Goal: Task Accomplishment & Management: Manage account settings

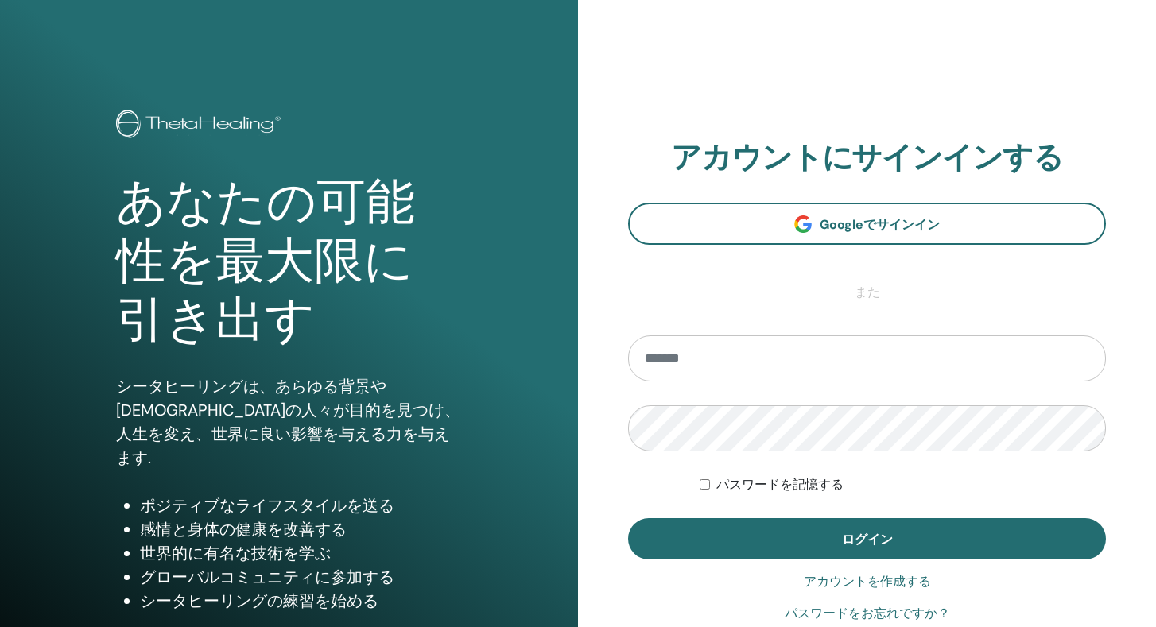
click at [802, 374] on input "email" at bounding box center [867, 359] width 478 height 46
type input "**********"
click at [628, 519] on button "ログイン" at bounding box center [867, 539] width 478 height 41
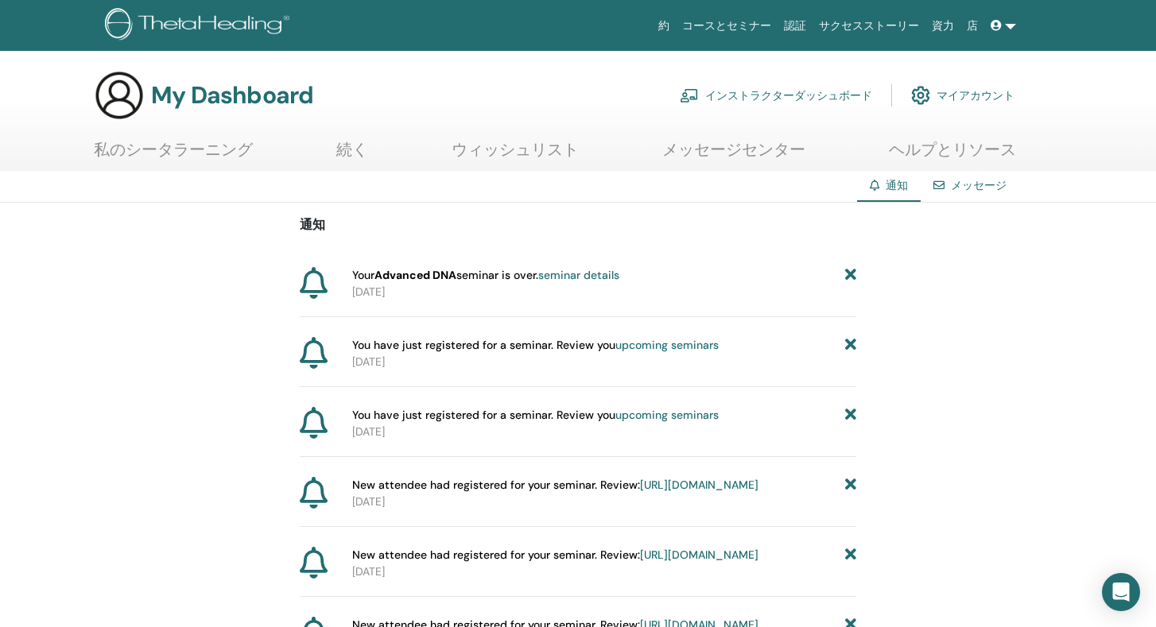
click at [794, 95] on link "インストラクターダッシュボード" at bounding box center [776, 95] width 192 height 35
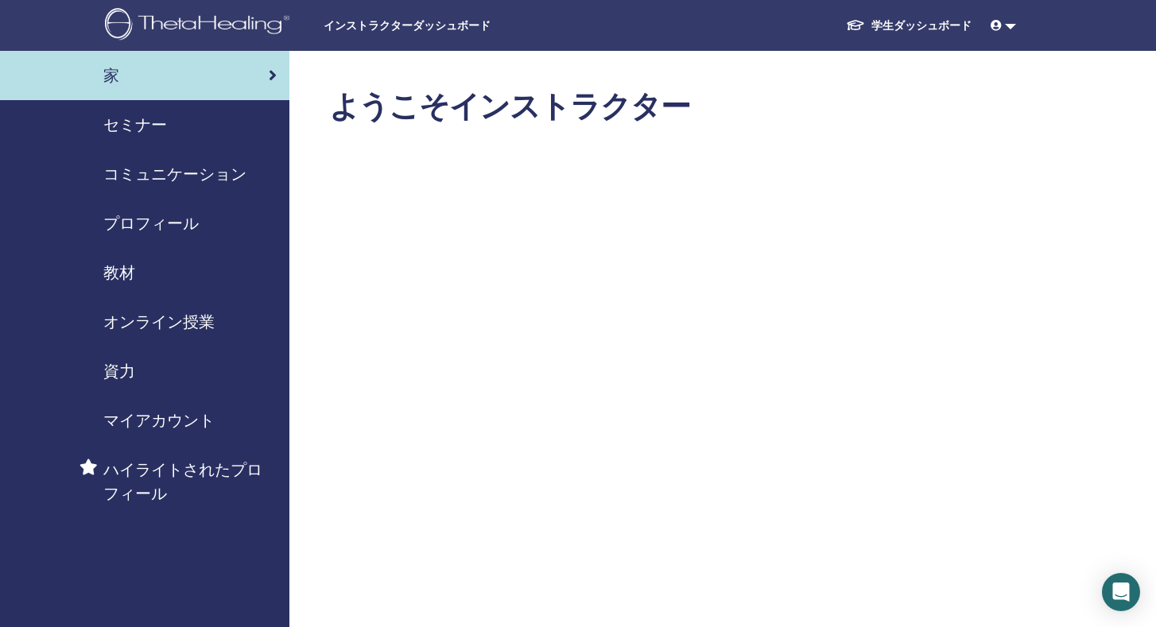
click at [150, 124] on span "セミナー" at bounding box center [135, 125] width 64 height 24
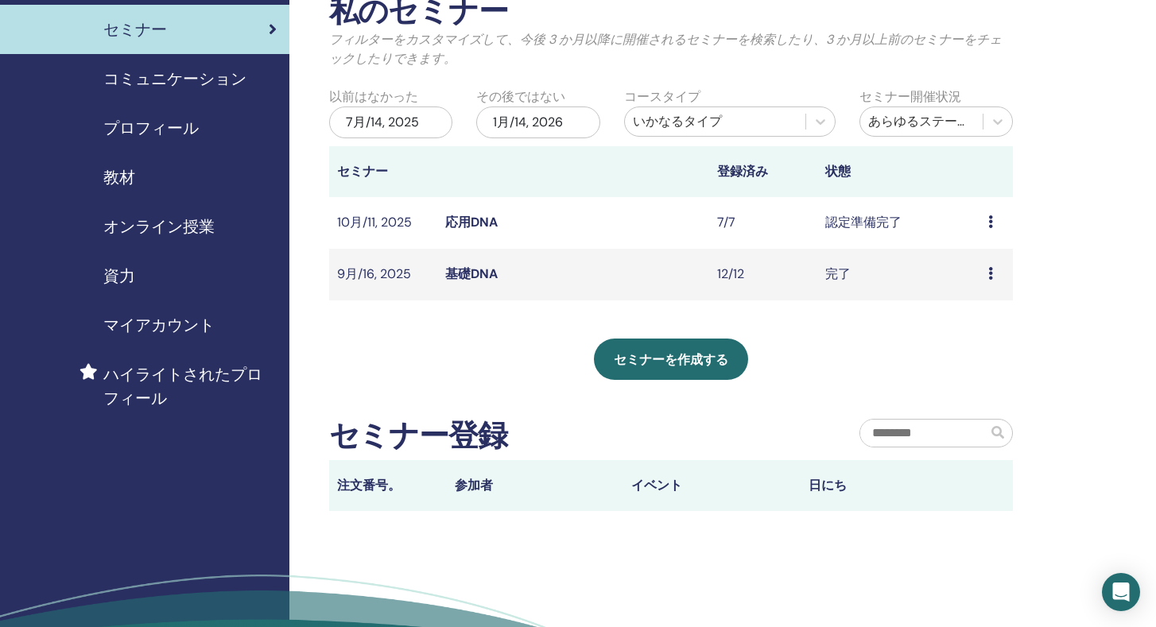
scroll to position [60, 0]
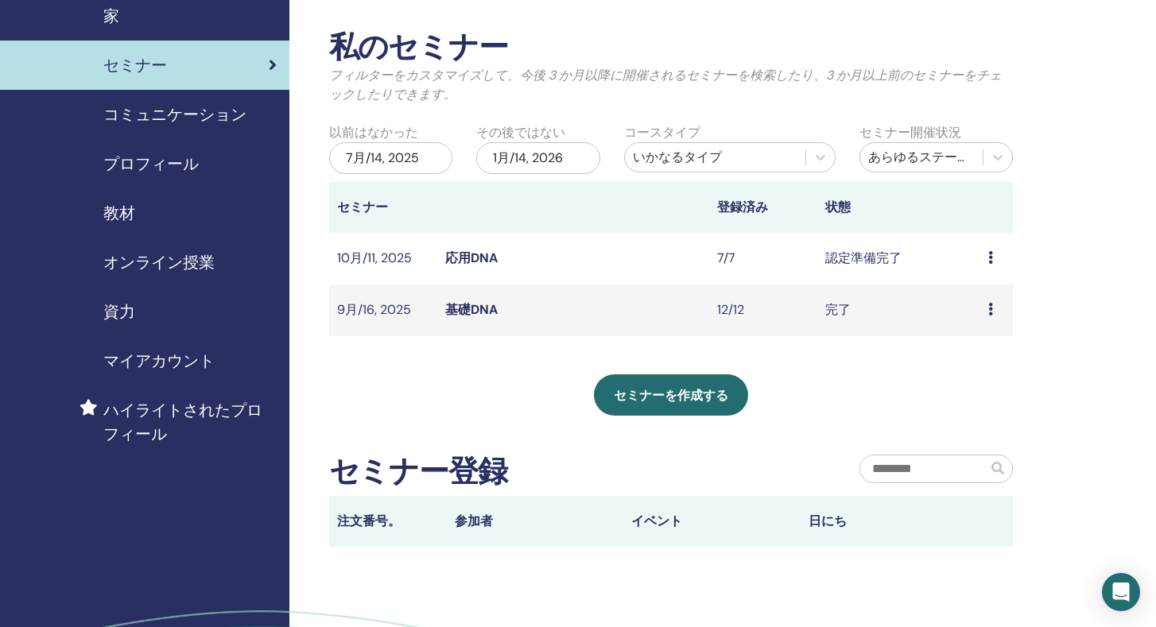
click at [473, 263] on link "応用DNA" at bounding box center [471, 258] width 52 height 17
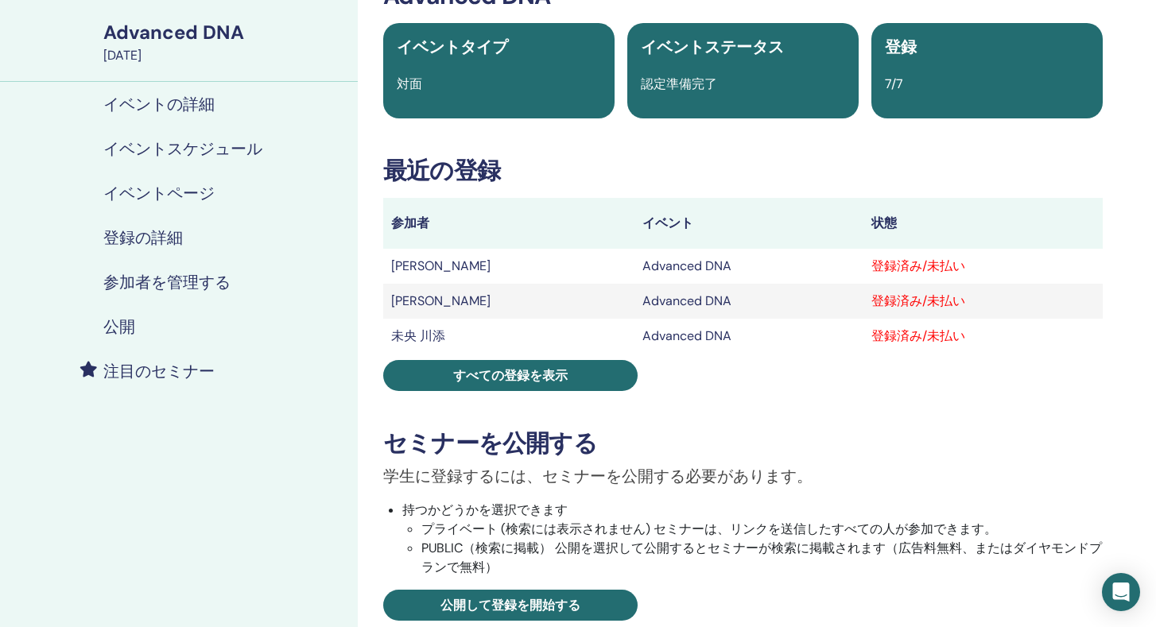
scroll to position [116, 0]
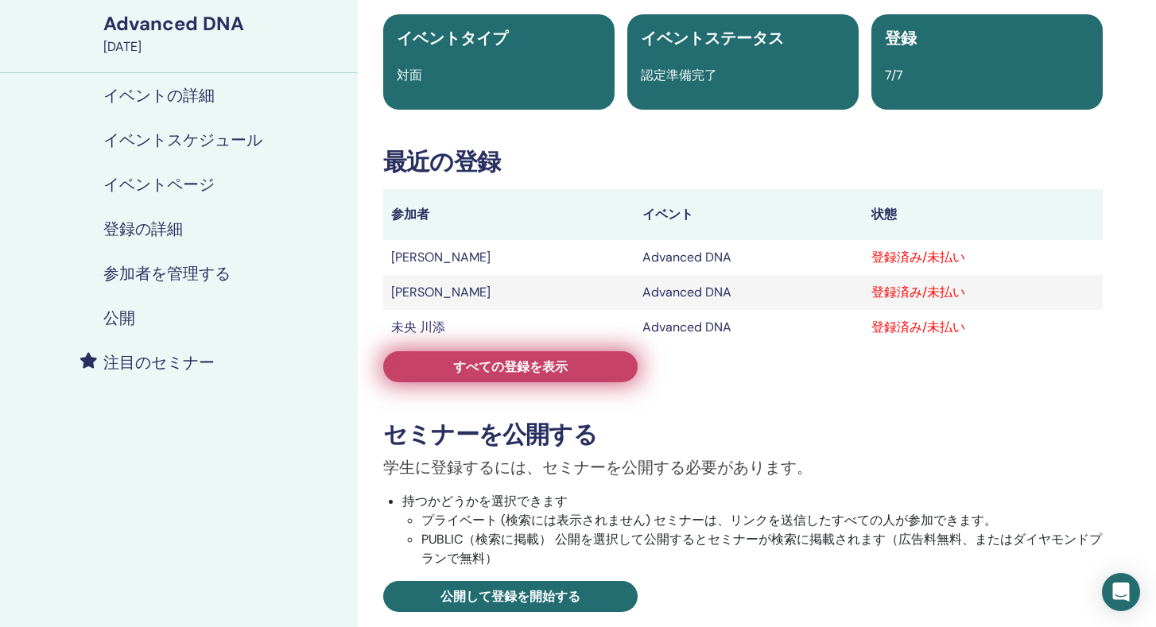
click at [560, 363] on span "すべての登録を表示" at bounding box center [510, 367] width 115 height 17
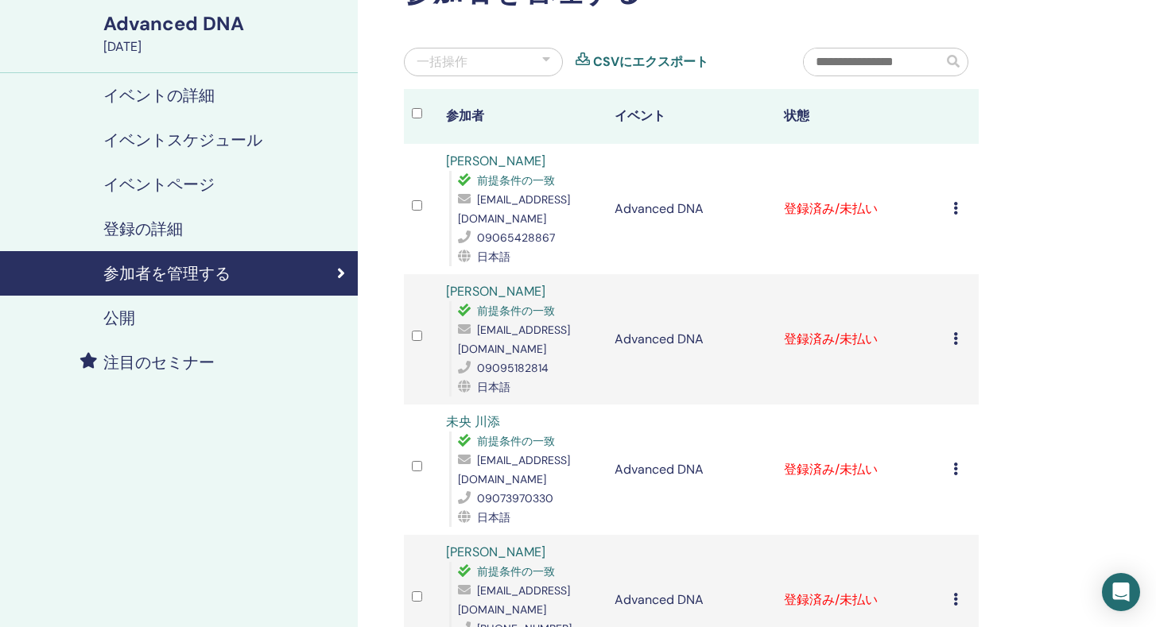
click at [958, 210] on icon at bounding box center [956, 208] width 5 height 13
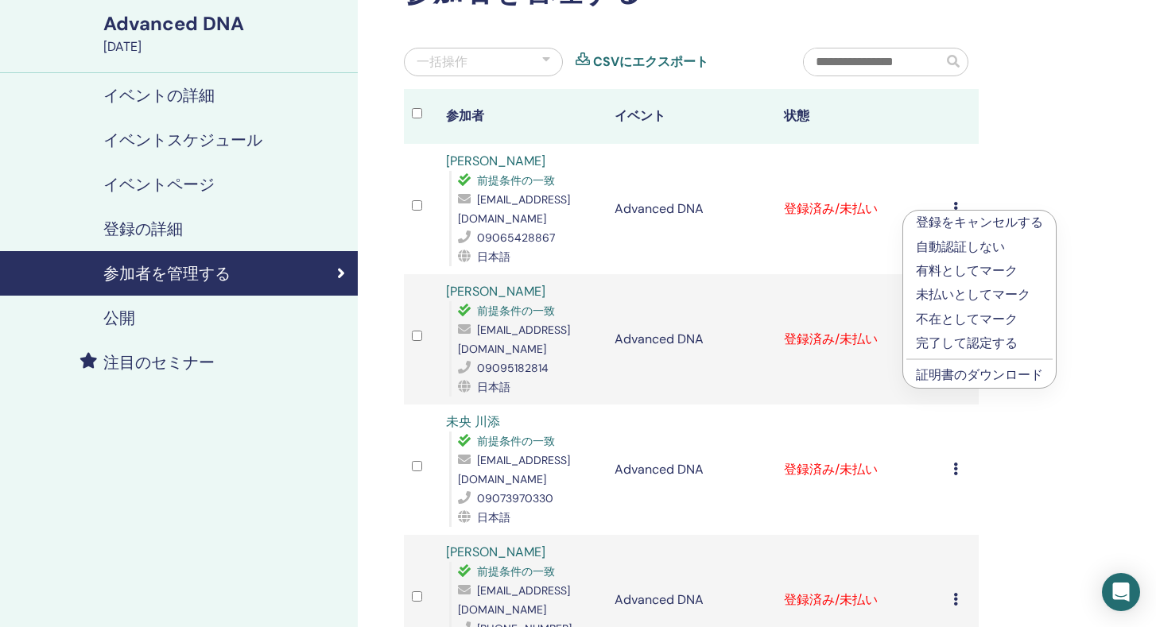
click at [965, 348] on p "完了して認定する" at bounding box center [979, 343] width 127 height 19
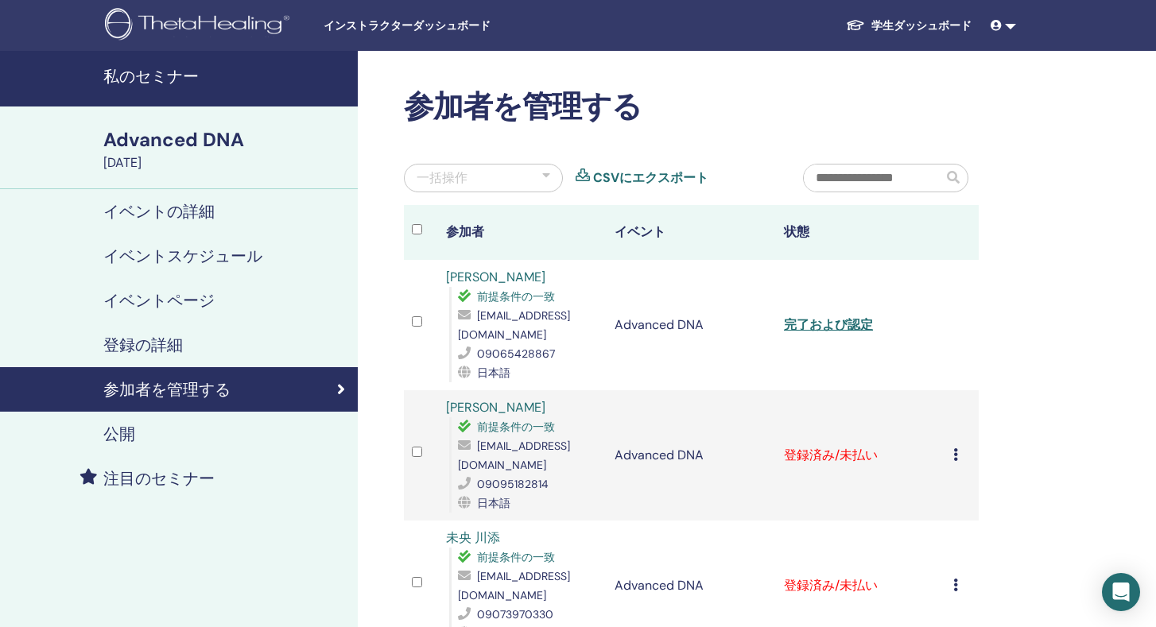
click at [951, 456] on td "登録をキャンセルする 自動認証しない 有料としてマーク 未払いとしてマーク 不在としてマーク 完了して認定する 証明書のダウンロード" at bounding box center [963, 455] width 34 height 130
click at [954, 455] on icon at bounding box center [956, 455] width 5 height 13
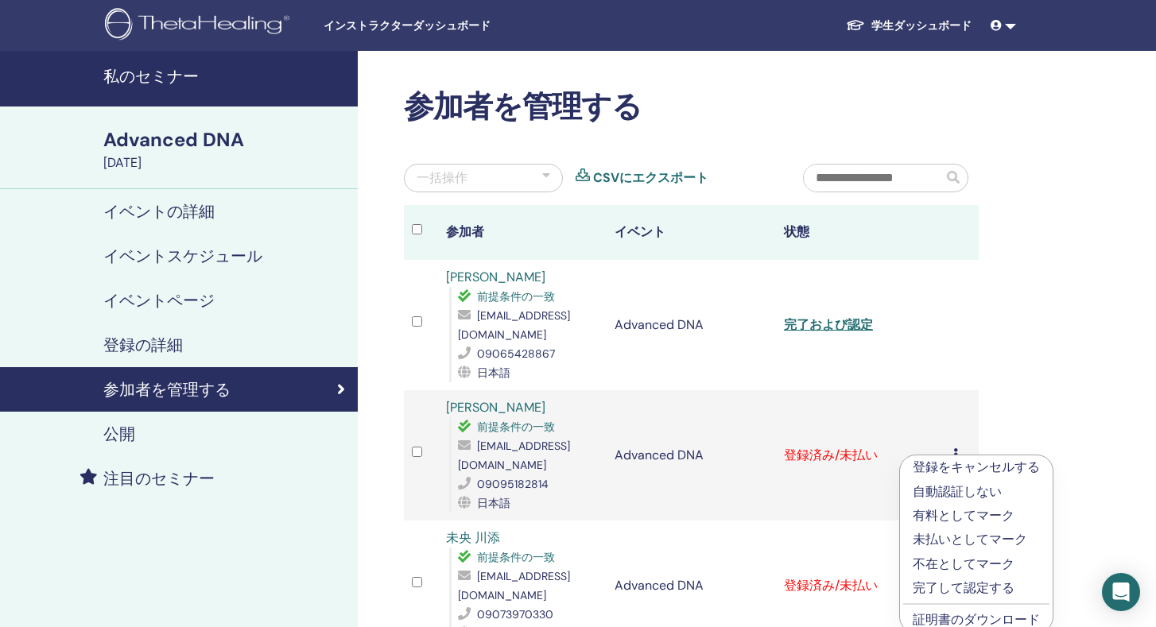
click at [961, 592] on p "完了して認定する" at bounding box center [976, 588] width 127 height 19
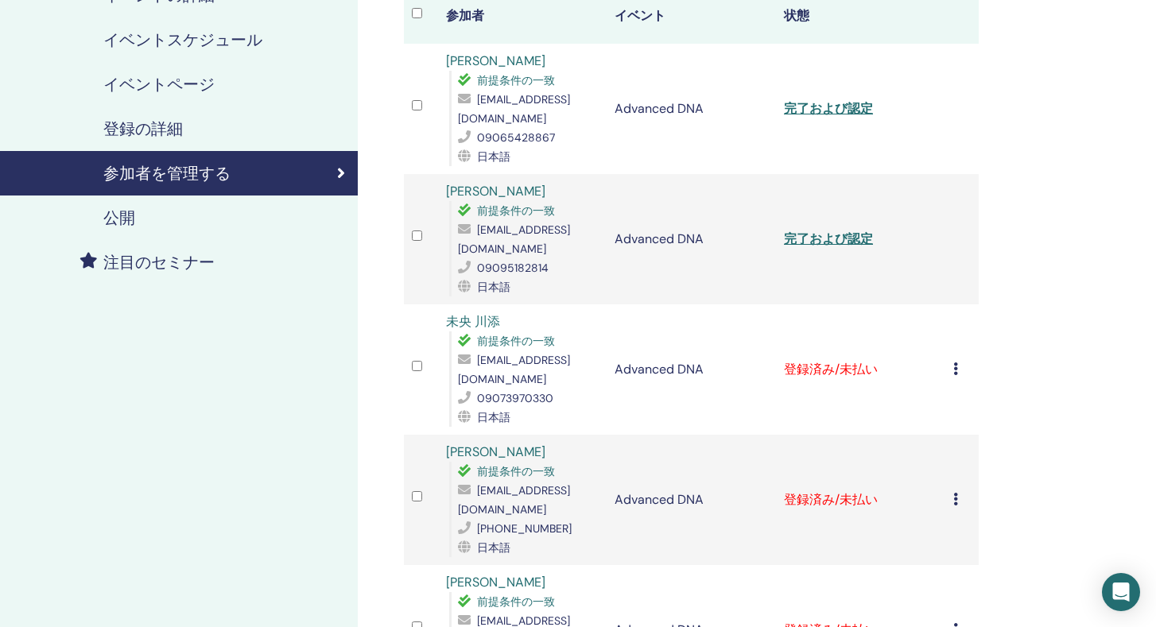
scroll to position [222, 0]
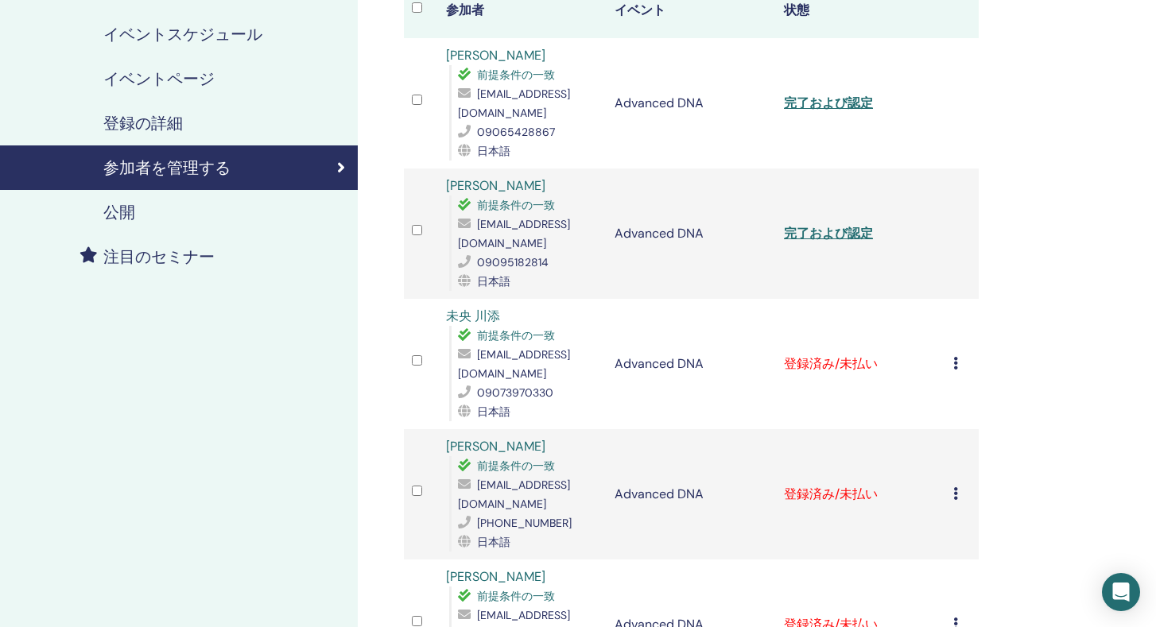
click at [954, 368] on icon at bounding box center [956, 363] width 5 height 13
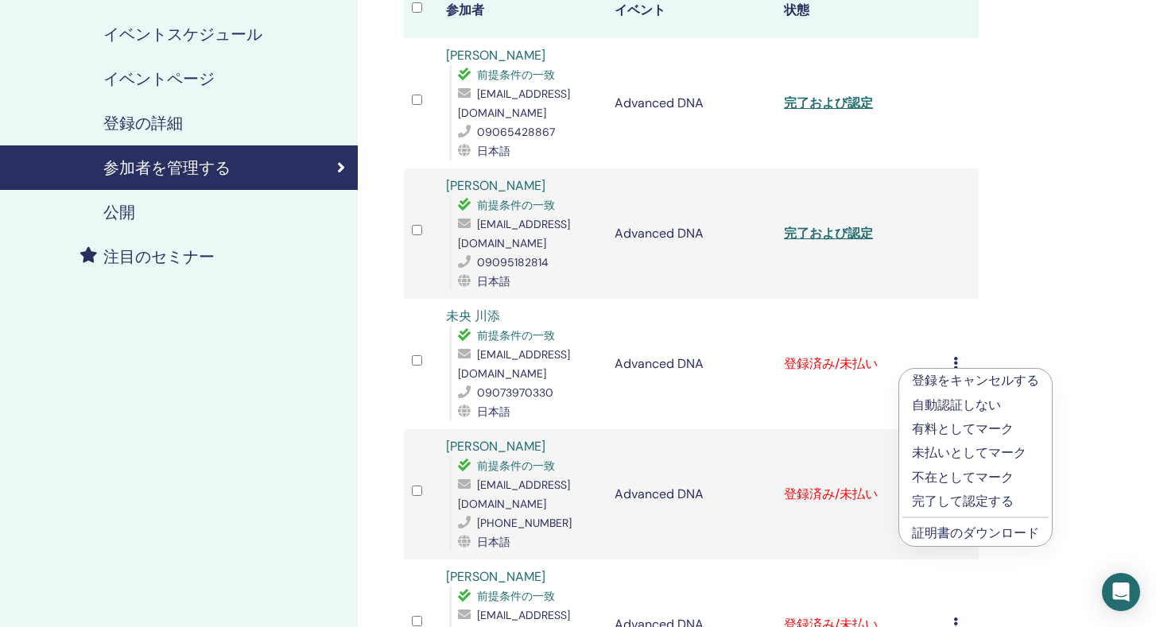
click at [932, 497] on p "完了して認定する" at bounding box center [975, 501] width 127 height 19
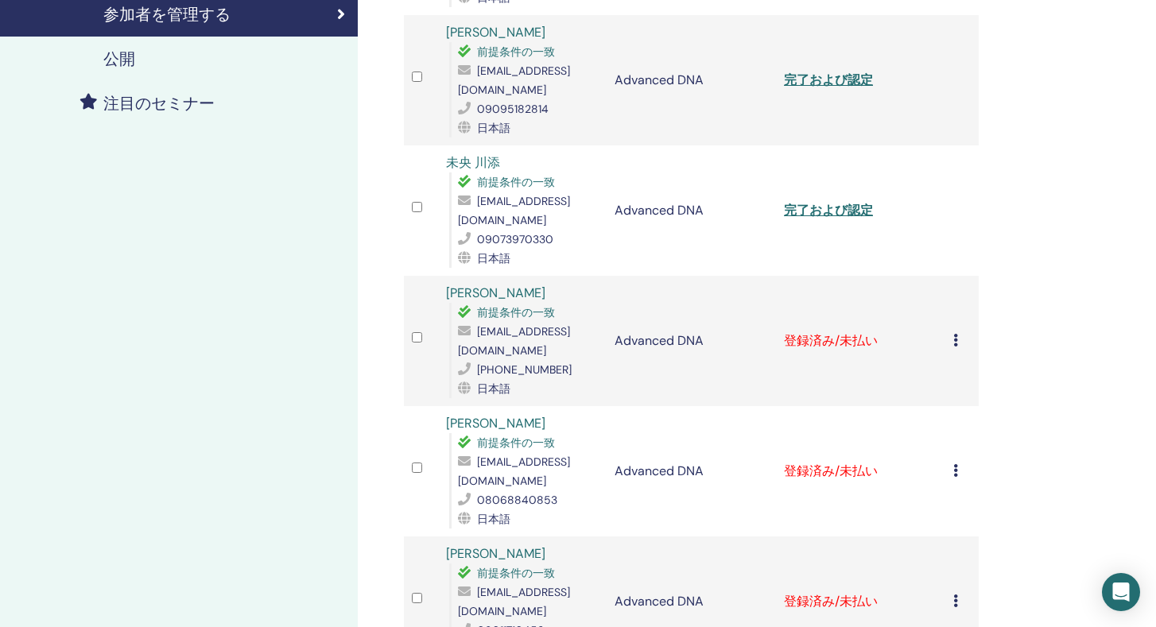
scroll to position [376, 0]
click at [958, 339] on icon at bounding box center [956, 339] width 5 height 13
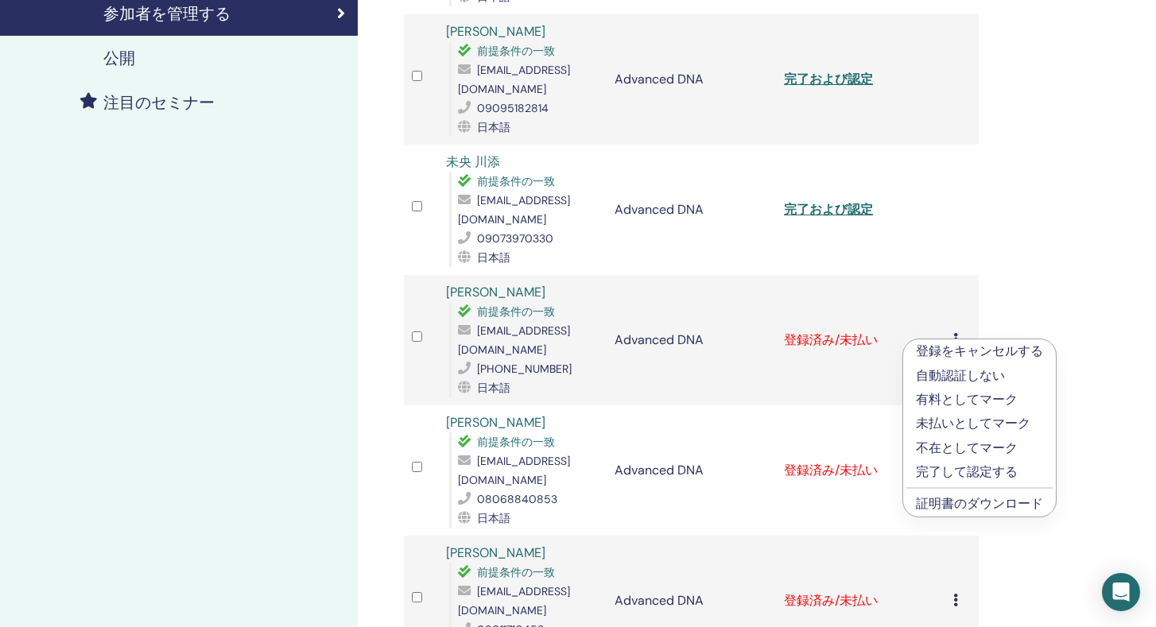
click at [955, 473] on p "完了して認定する" at bounding box center [979, 472] width 127 height 19
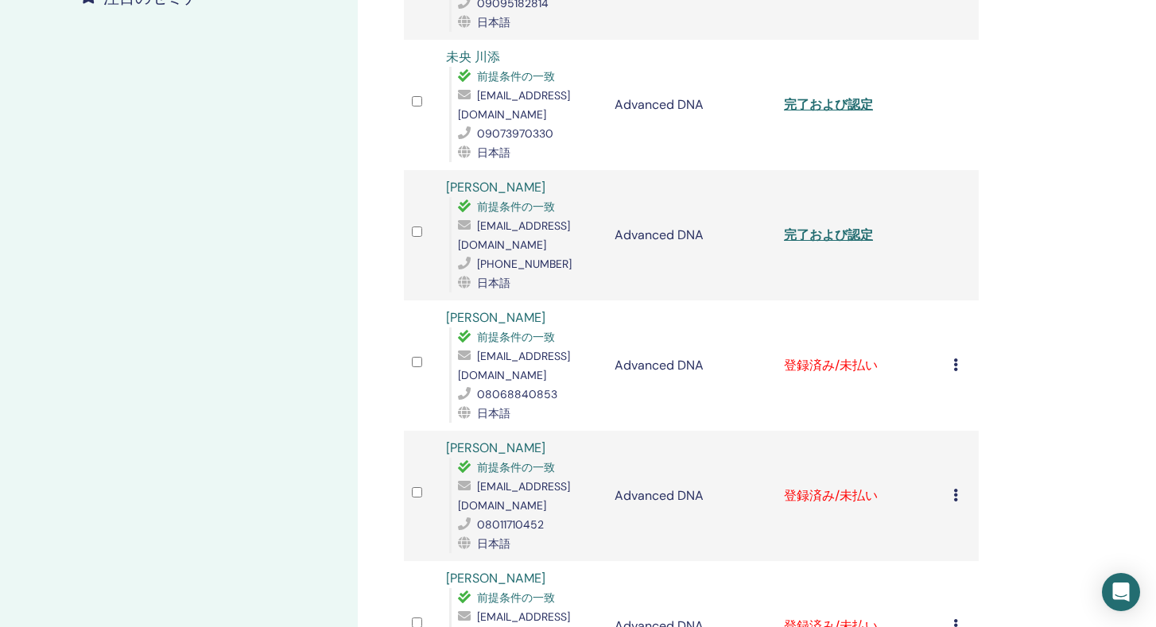
scroll to position [486, 0]
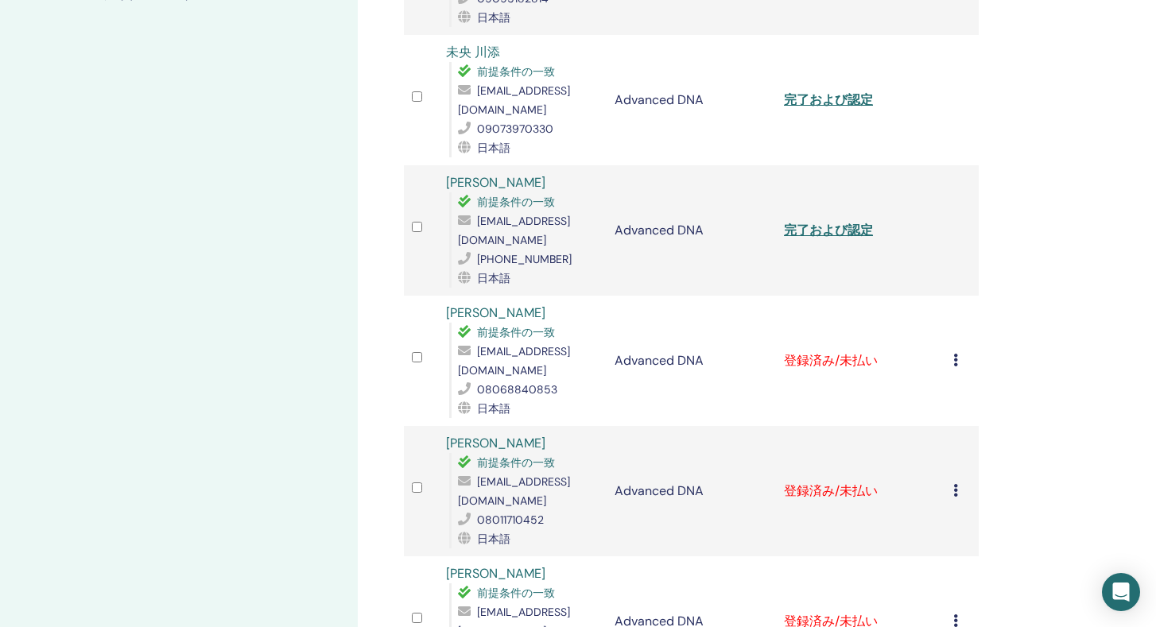
click at [954, 358] on icon at bounding box center [956, 360] width 5 height 13
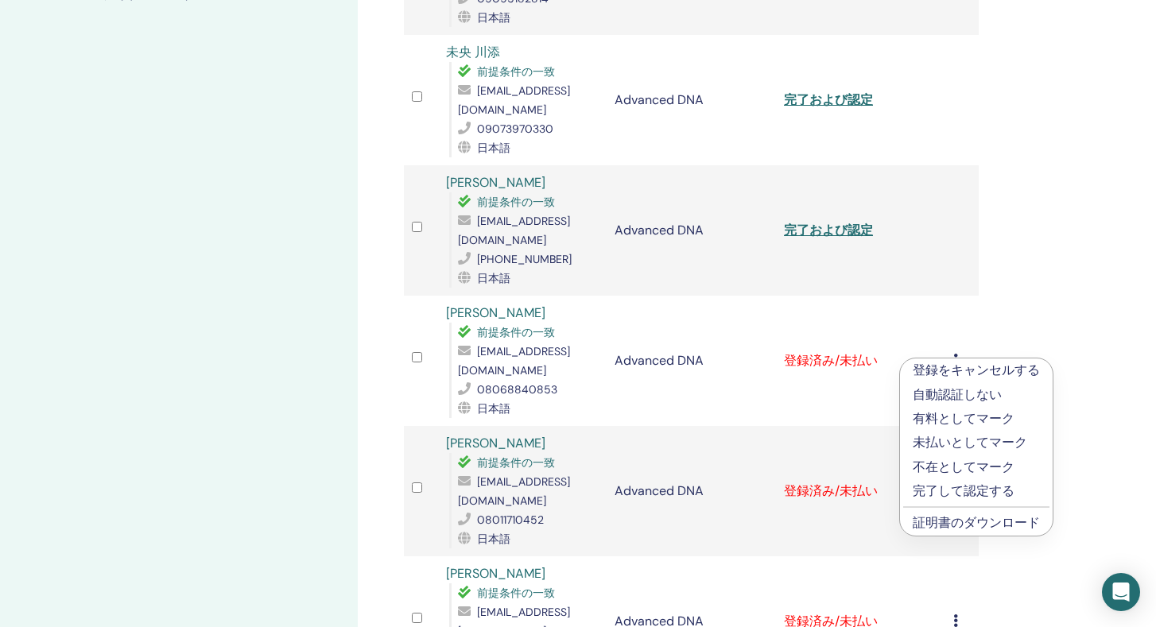
click at [950, 488] on p "完了して認定する" at bounding box center [976, 491] width 127 height 19
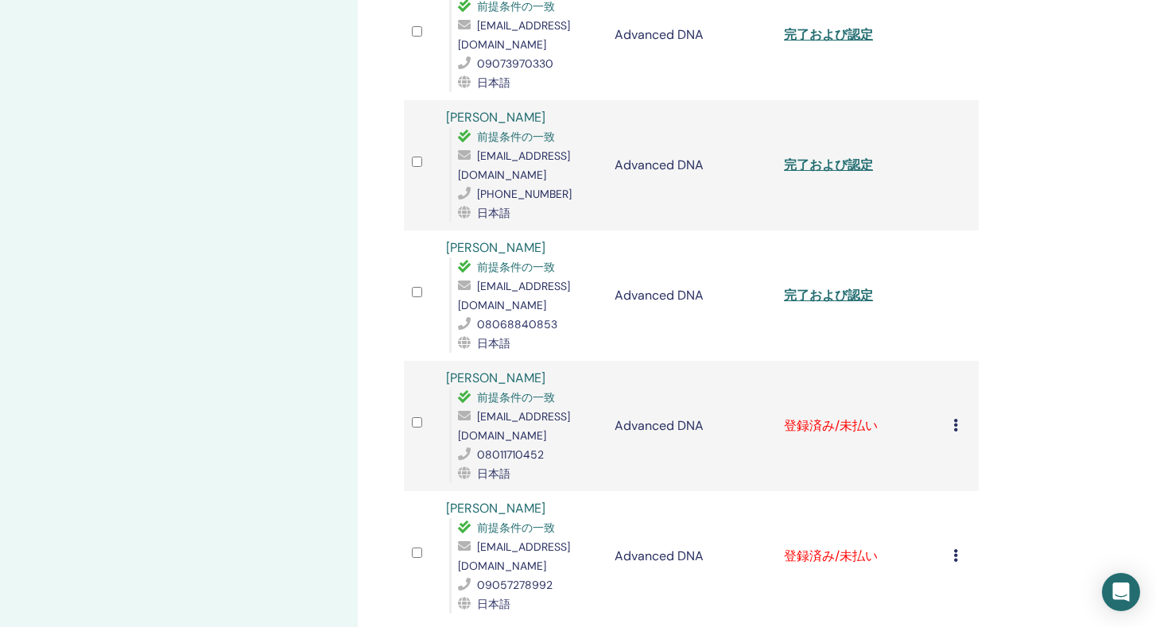
scroll to position [555, 0]
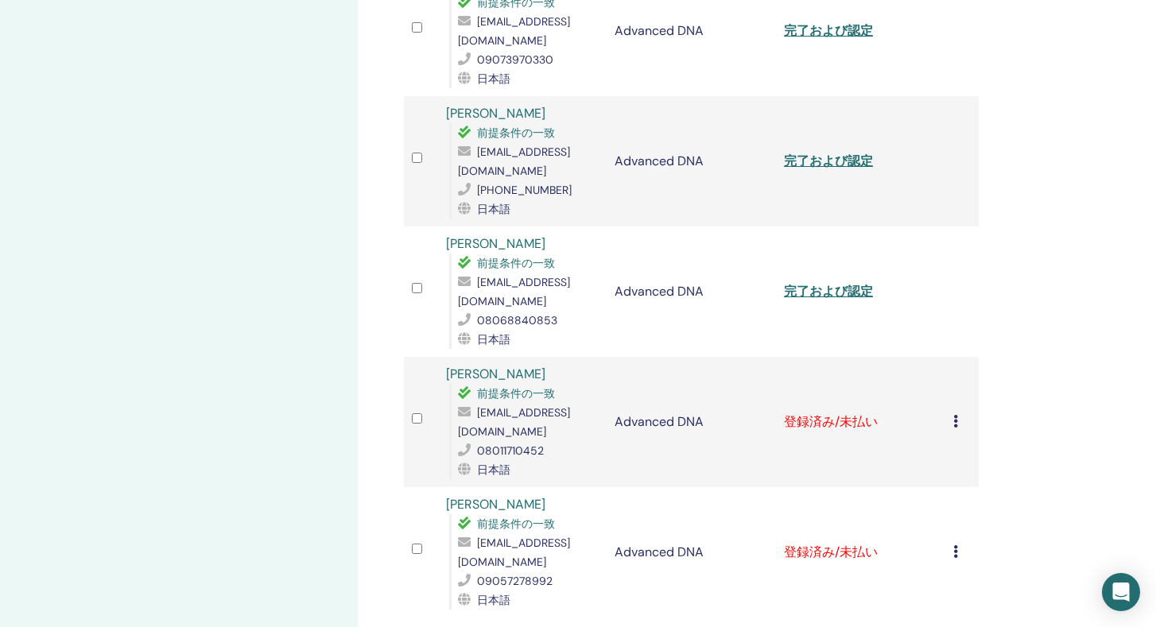
click at [955, 424] on icon at bounding box center [956, 421] width 5 height 13
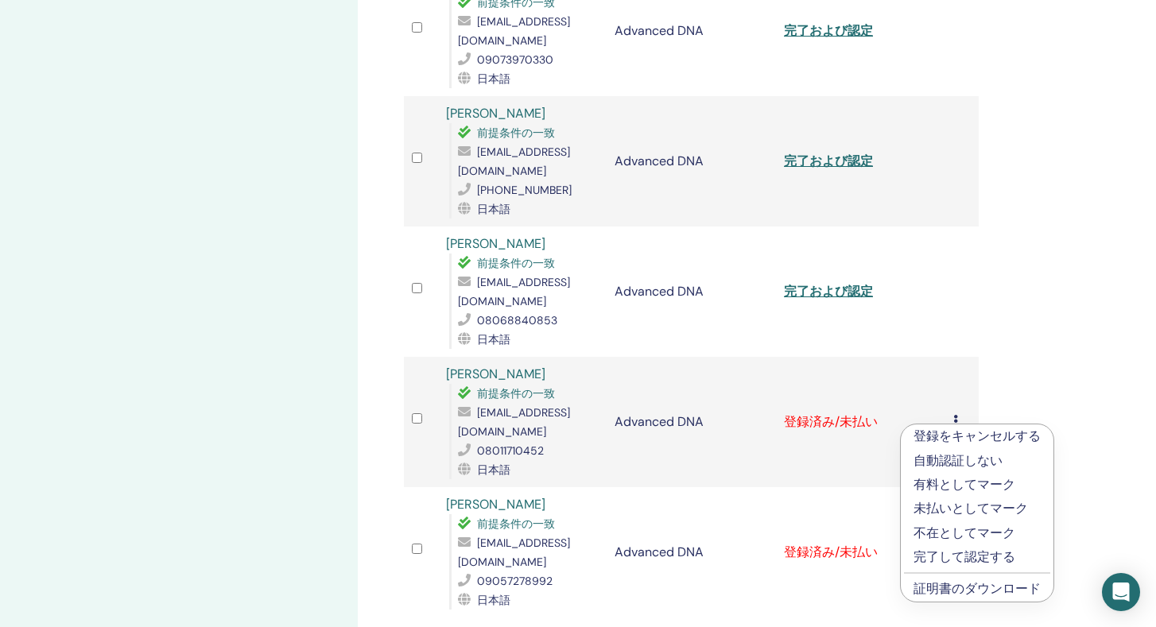
click at [958, 556] on p "完了して認定する" at bounding box center [977, 557] width 127 height 19
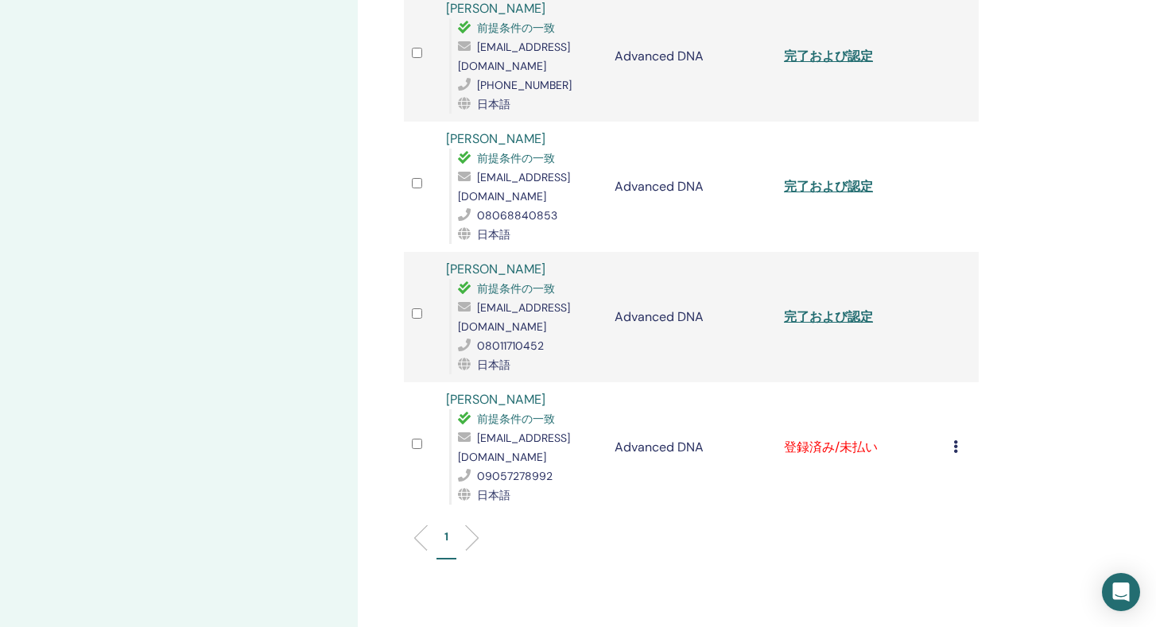
scroll to position [662, 0]
click at [955, 444] on icon at bounding box center [956, 445] width 5 height 13
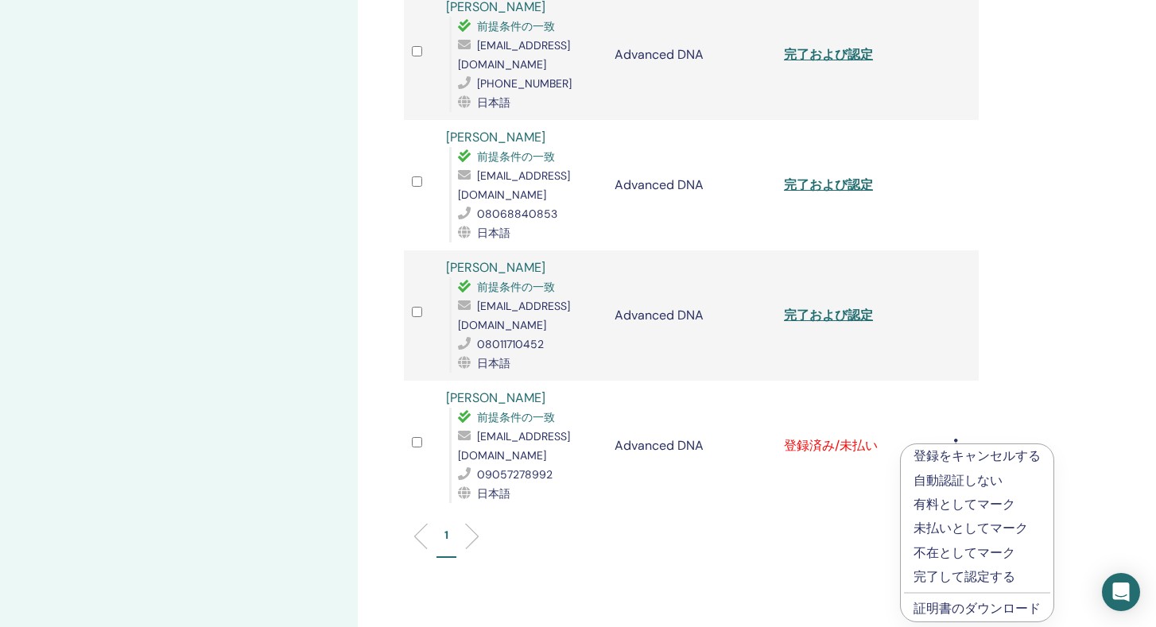
click at [946, 576] on p "完了して認定する" at bounding box center [977, 577] width 127 height 19
